Goal: Information Seeking & Learning: Learn about a topic

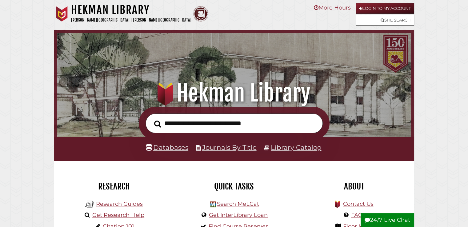
scroll to position [117, 351]
click at [376, 8] on link "Login to My Account" at bounding box center [385, 8] width 58 height 11
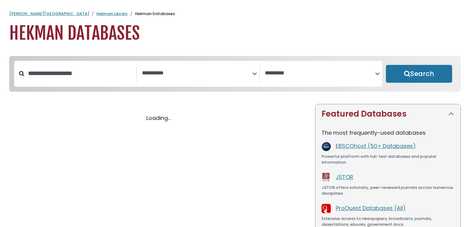
select select "Database Subject Filter"
select select "Database Vendors Filter"
select select "Database Subject Filter"
select select "Database Vendors Filter"
select select "Database Subject Filter"
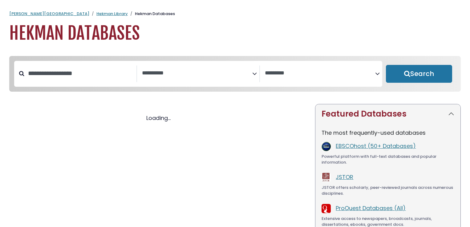
select select "Database Vendors Filter"
select select "Database Subject Filter"
select select "Database Vendors Filter"
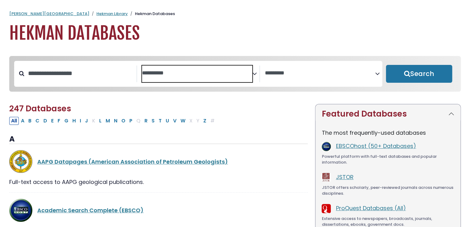
click at [204, 77] on span "Search filters" at bounding box center [197, 74] width 110 height 17
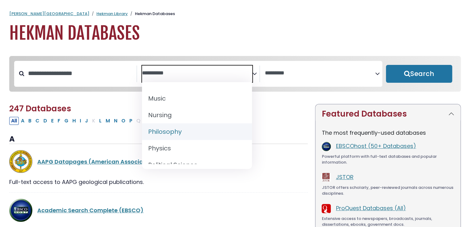
scroll to position [479, 0]
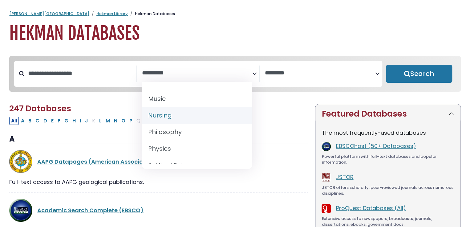
select select "*****"
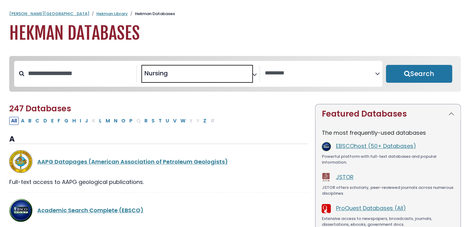
scroll to position [231, 0]
click at [411, 72] on button "Search" at bounding box center [419, 74] width 66 height 18
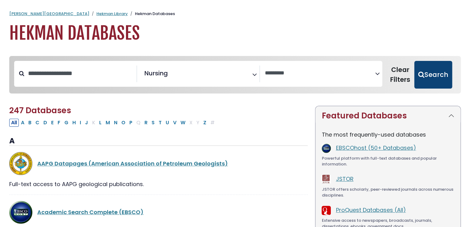
select select "Database Vendors Filter"
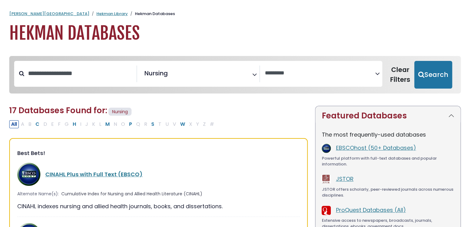
scroll to position [46, 0]
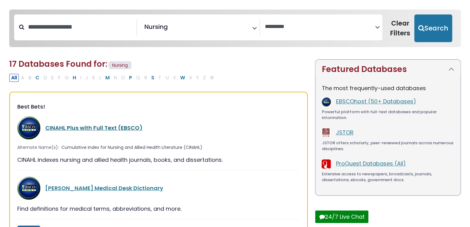
click at [112, 128] on link "CINAHL Plus with Full Text (EBSCO)" at bounding box center [93, 128] width 97 height 8
